Goal: Task Accomplishment & Management: Manage account settings

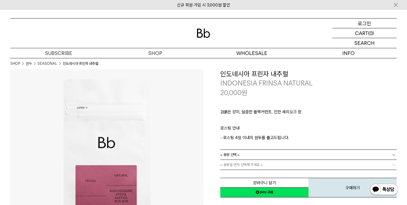
click at [373, 23] on div "LOGIN 로그인" at bounding box center [364, 23] width 64 height 10
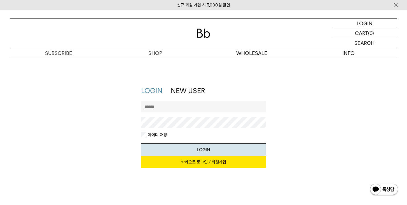
click at [225, 165] on link "카카오로 로그인 / 회원가입" at bounding box center [203, 162] width 125 height 12
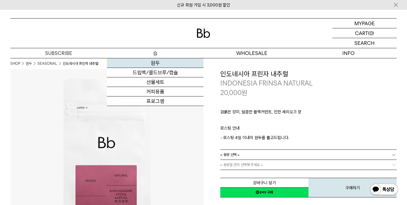
click at [159, 59] on link "원두" at bounding box center [155, 63] width 97 height 10
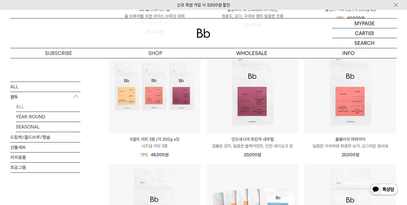
scroll to position [224, 0]
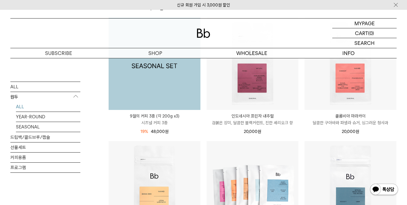
click at [167, 106] on img at bounding box center [155, 64] width 92 height 92
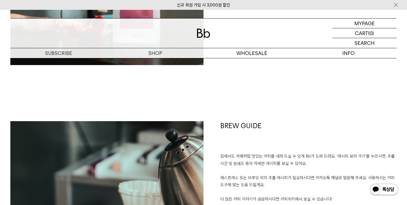
scroll to position [1008, 0]
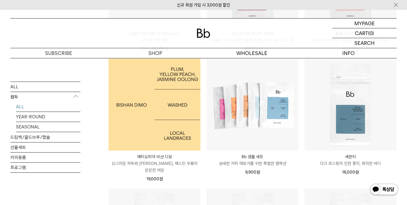
scroll to position [308, 0]
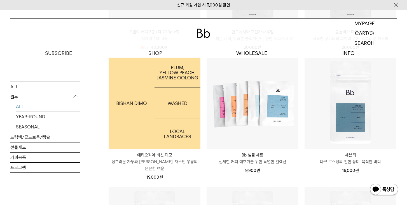
click at [140, 148] on img at bounding box center [155, 103] width 92 height 92
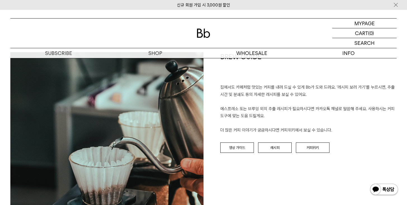
scroll to position [644, 0]
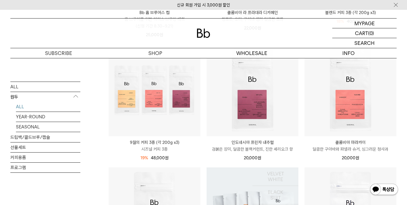
scroll to position [196, 0]
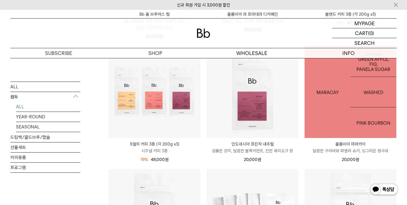
click at [320, 115] on img at bounding box center [351, 92] width 92 height 92
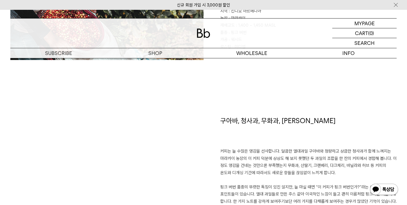
scroll to position [420, 0]
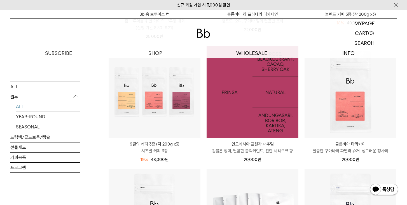
click at [253, 128] on img at bounding box center [253, 92] width 92 height 92
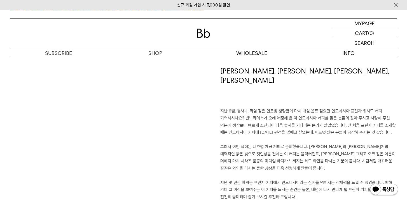
scroll to position [420, 0]
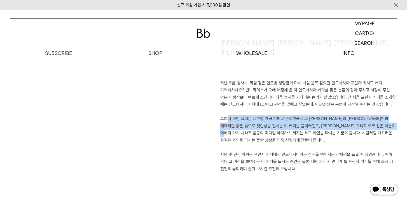
drag, startPoint x: 220, startPoint y: 110, endPoint x: 241, endPoint y: 121, distance: 23.3
click at [241, 121] on p "지난 6월, 청사과, 라임 같은 연둣빛 청량함에 마치 매실 음료 같았던 인도네시아 프린자 워시드 커피 기억하시나요? 빈브라더스가 오래 애정해 …" at bounding box center [308, 126] width 176 height 93
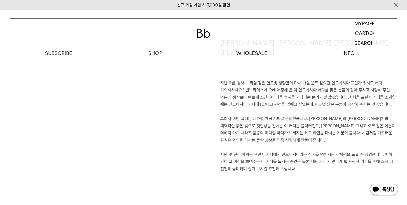
drag, startPoint x: 241, startPoint y: 121, endPoint x: 244, endPoint y: 130, distance: 9.7
click at [244, 130] on p "지난 6월, 청사과, 라임 같은 연둣빛 청량함에 마치 매실 음료 같았던 인도네시아 프린자 워시드 커피 기억하시나요? 빈브라더스가 오래 애정해 …" at bounding box center [308, 126] width 176 height 93
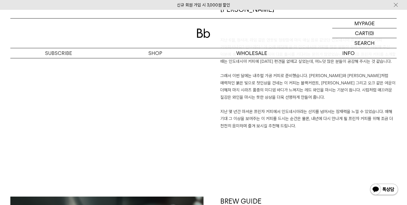
scroll to position [476, 0]
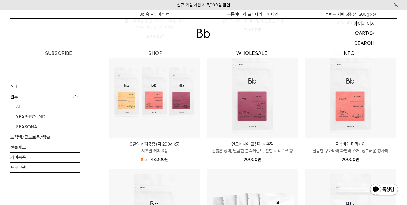
click at [359, 24] on p "마이페이지" at bounding box center [364, 23] width 22 height 10
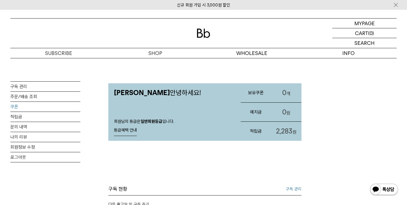
click at [28, 108] on link "쿠폰" at bounding box center [45, 107] width 70 height 10
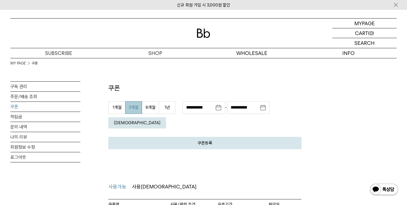
click at [160, 120] on em "[DEMOGRAPHIC_DATA]" at bounding box center [137, 122] width 46 height 5
click at [39, 90] on link "구독 관리" at bounding box center [45, 86] width 70 height 10
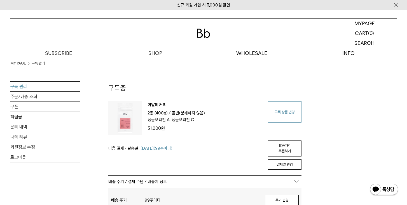
click at [289, 117] on link "구독 상품 변경" at bounding box center [285, 111] width 34 height 21
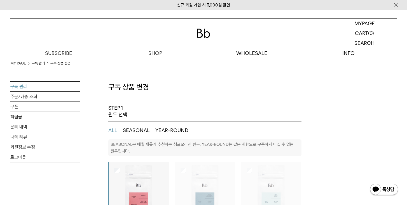
select select "**"
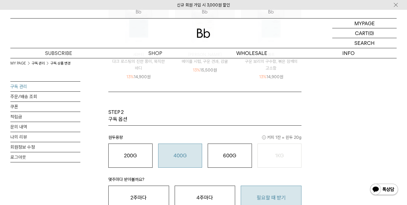
scroll to position [308, 0]
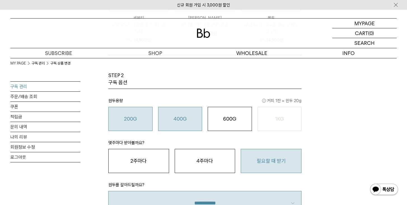
click at [123, 114] on button "200G 16,900 원" at bounding box center [130, 119] width 44 height 24
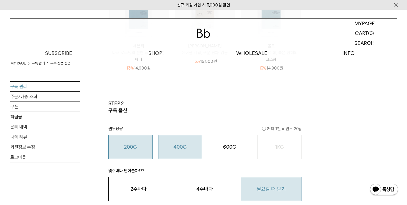
click at [183, 144] on o "400G" at bounding box center [180, 147] width 13 height 6
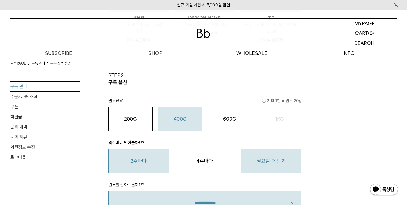
click at [153, 161] on button "2주마다" at bounding box center [138, 161] width 61 height 24
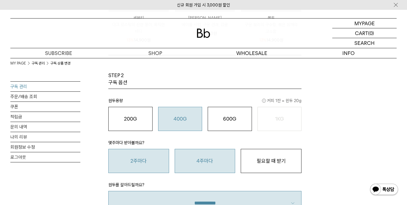
click at [190, 151] on button "4주마다" at bounding box center [205, 161] width 61 height 24
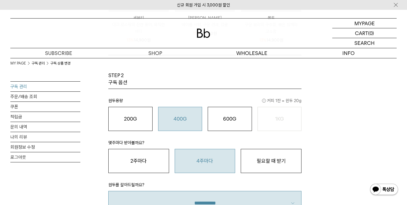
click at [305, 158] on div "MY PAGE 구독 관리 구독 상품 변경 구독 관리 주문/배송 조회 쿠폰 적립금 문의 내역 나의 리뷰 회원정보 수정 로그아웃 구독 상품 변경 …" at bounding box center [203, 70] width 386 height 640
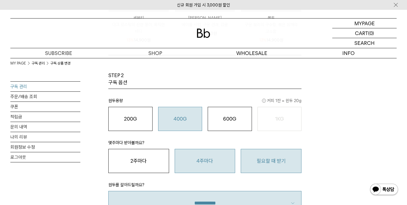
click at [293, 160] on button "필요할 때 받기" at bounding box center [271, 161] width 61 height 24
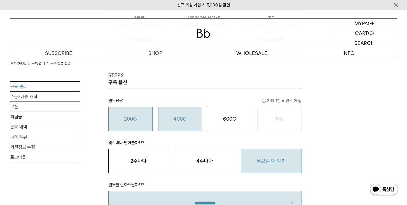
click at [126, 118] on o "200G" at bounding box center [130, 119] width 13 height 6
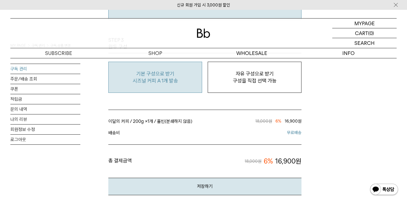
scroll to position [504, 0]
click at [141, 182] on button "저장하기" at bounding box center [204, 185] width 193 height 17
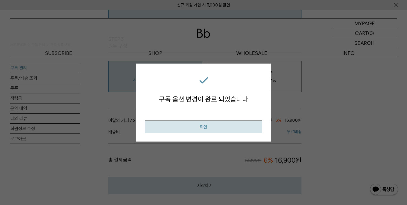
click at [194, 130] on button "확인" at bounding box center [204, 126] width 118 height 13
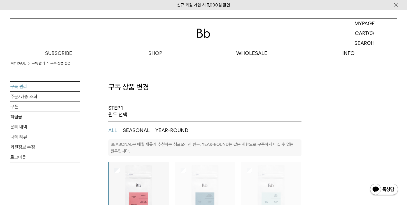
select select "**"
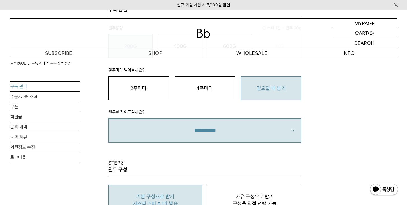
scroll to position [308, 0]
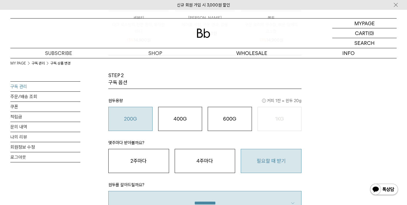
click at [43, 85] on link "구독 관리" at bounding box center [45, 86] width 70 height 10
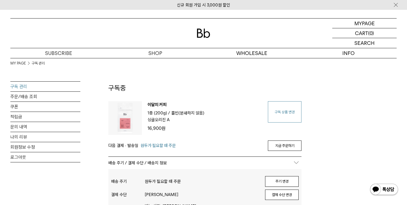
click at [284, 110] on link "구독 상품 변경" at bounding box center [285, 111] width 34 height 21
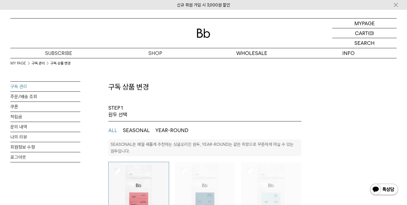
select select "**"
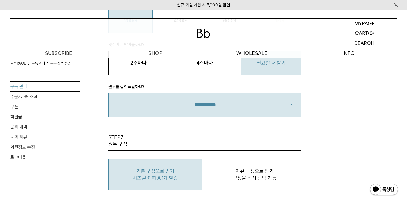
scroll to position [420, 0]
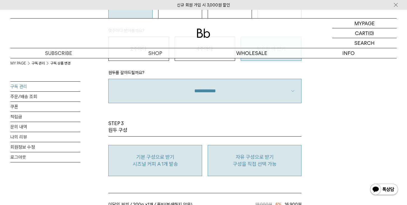
click at [253, 153] on button "자유 구성으로 받기 구성을 직접 선택 가능" at bounding box center [255, 160] width 94 height 31
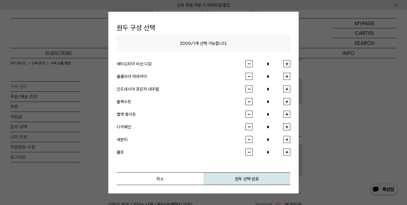
click at [288, 63] on button "button" at bounding box center [286, 63] width 7 height 7
type input "*"
click at [240, 178] on button "원두 선택 완료" at bounding box center [247, 178] width 87 height 13
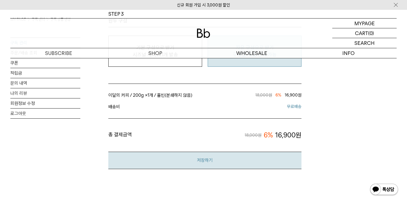
scroll to position [532, 0]
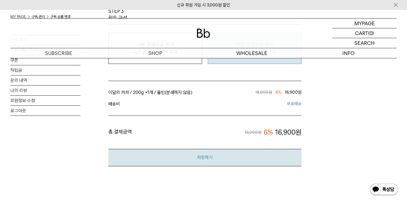
click at [214, 158] on button "저장하기" at bounding box center [204, 157] width 193 height 17
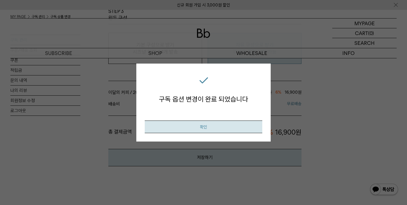
click at [196, 121] on button "확인" at bounding box center [204, 126] width 118 height 13
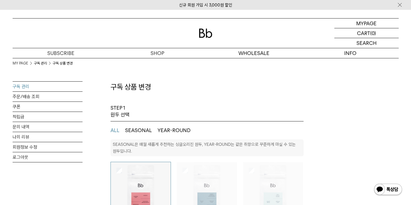
select select "**"
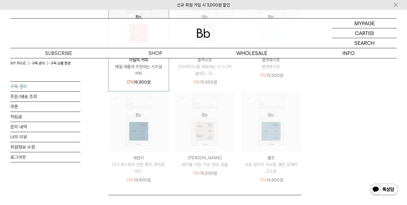
scroll to position [168, 0]
click at [25, 88] on link "구독 관리" at bounding box center [45, 86] width 70 height 10
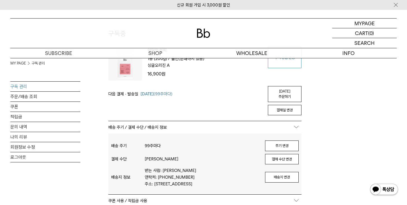
scroll to position [56, 0]
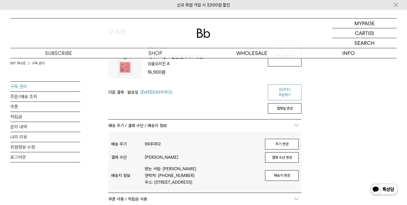
click at [284, 91] on link "[DATE] 주문하기" at bounding box center [285, 92] width 34 height 16
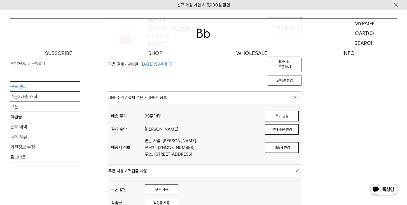
scroll to position [112, 0]
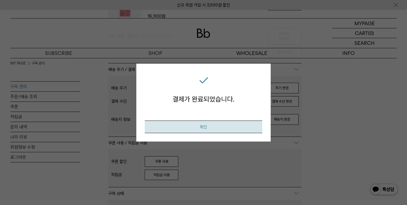
click at [201, 127] on button "확인" at bounding box center [204, 126] width 118 height 13
